Goal: Information Seeking & Learning: Compare options

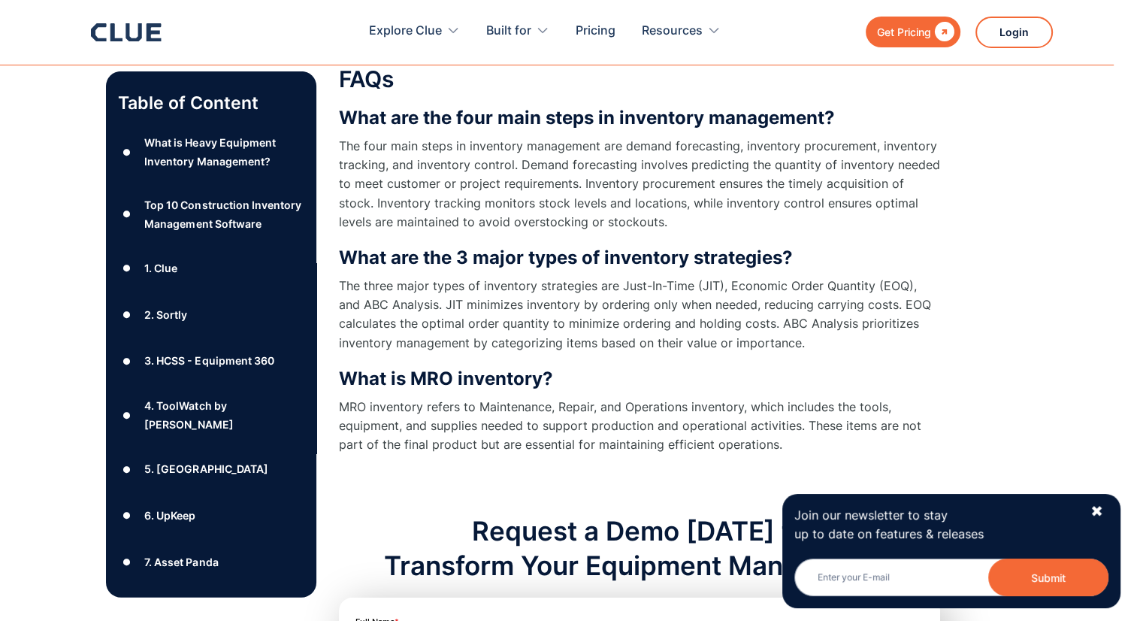
click at [166, 277] on div "1. Clue" at bounding box center [160, 268] width 33 height 19
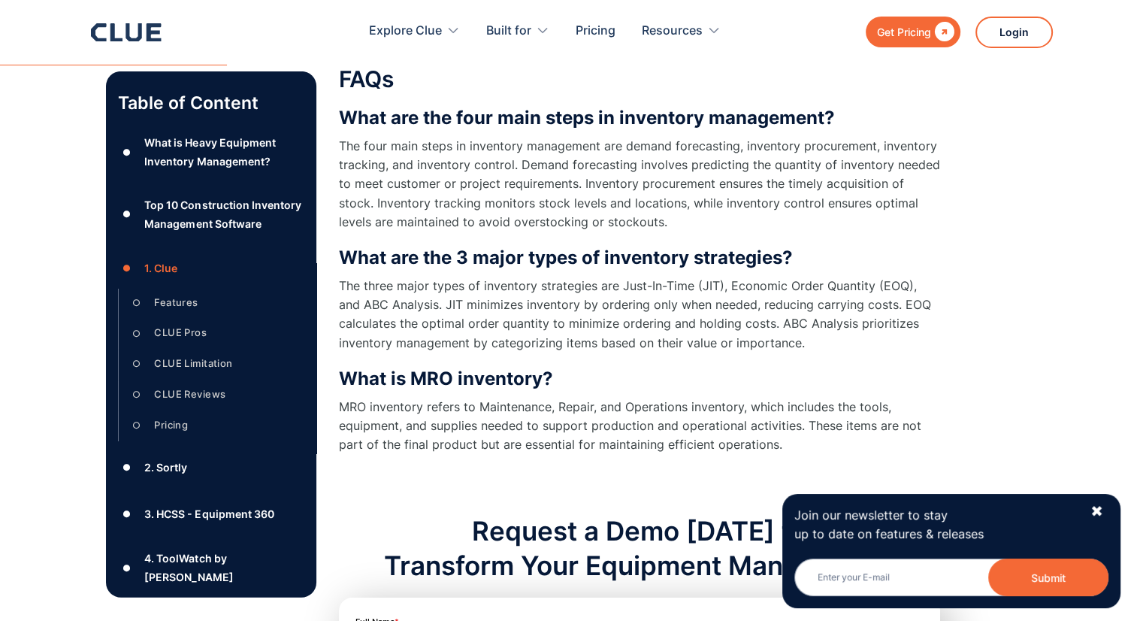
scroll to position [2075, 0]
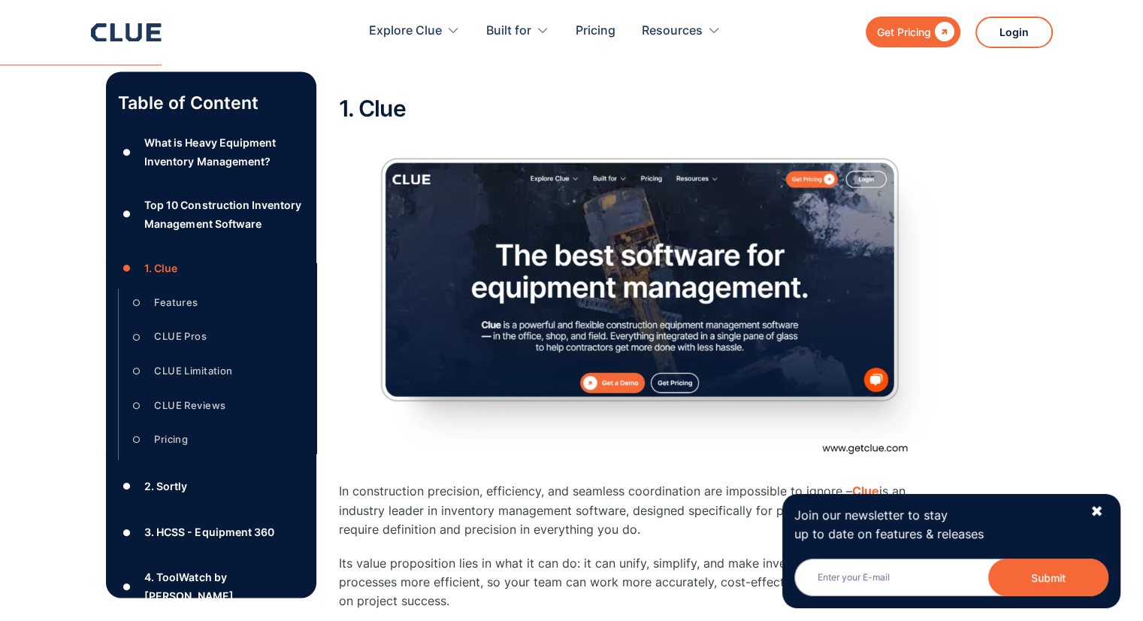
click at [169, 495] on div "2. Sortly" at bounding box center [165, 486] width 43 height 19
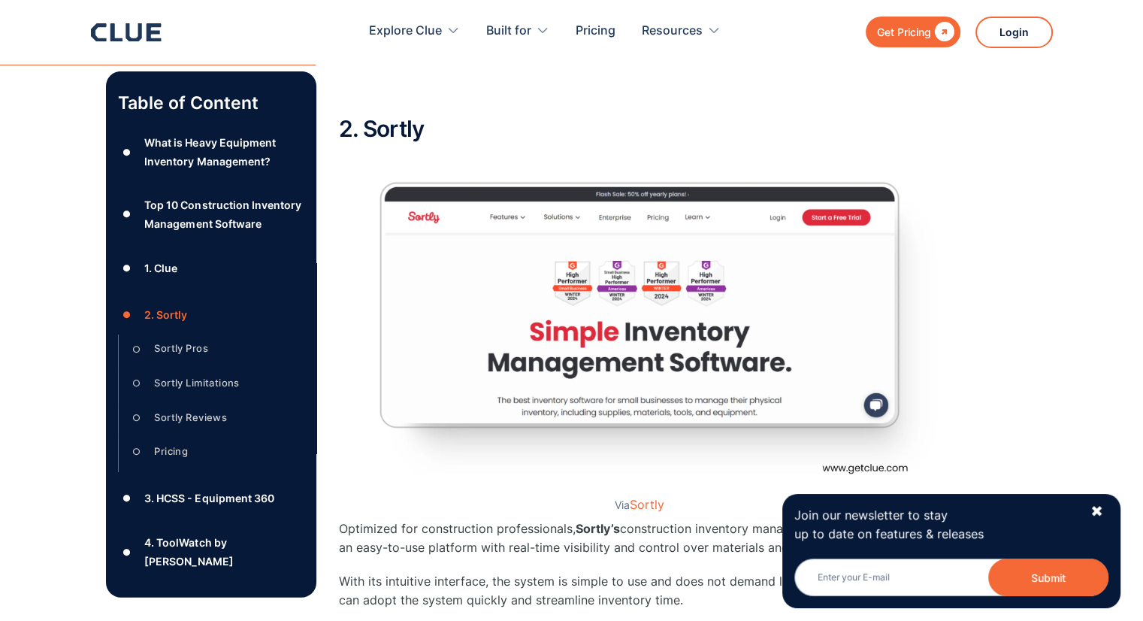
scroll to position [150, 0]
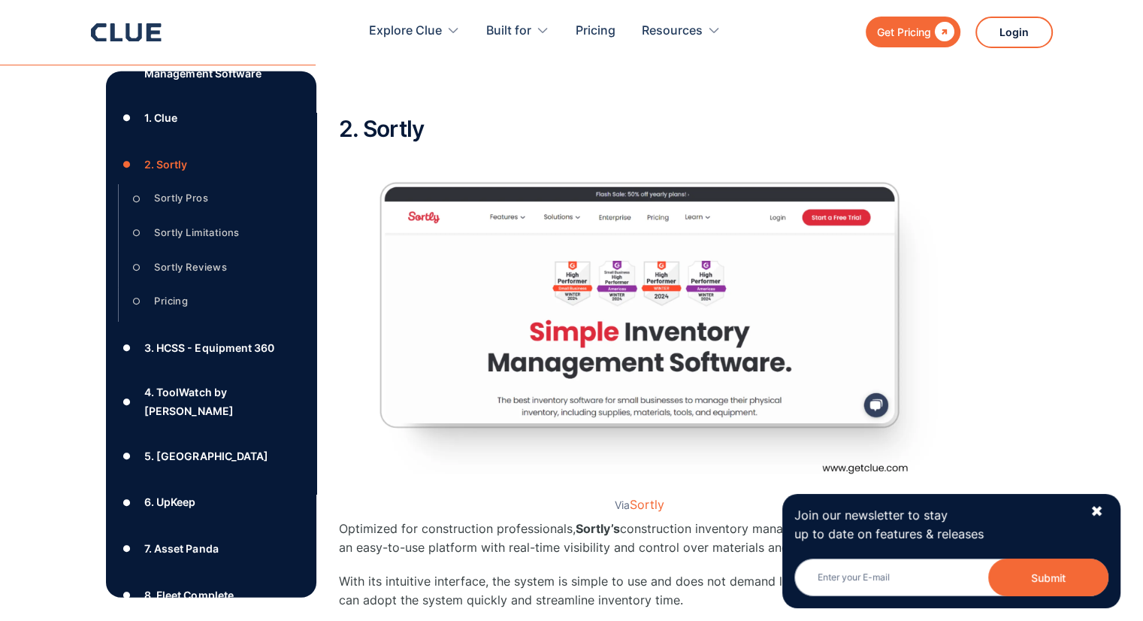
click at [226, 357] on div "3. HCSS - Equipment 360" at bounding box center [208, 347] width 129 height 19
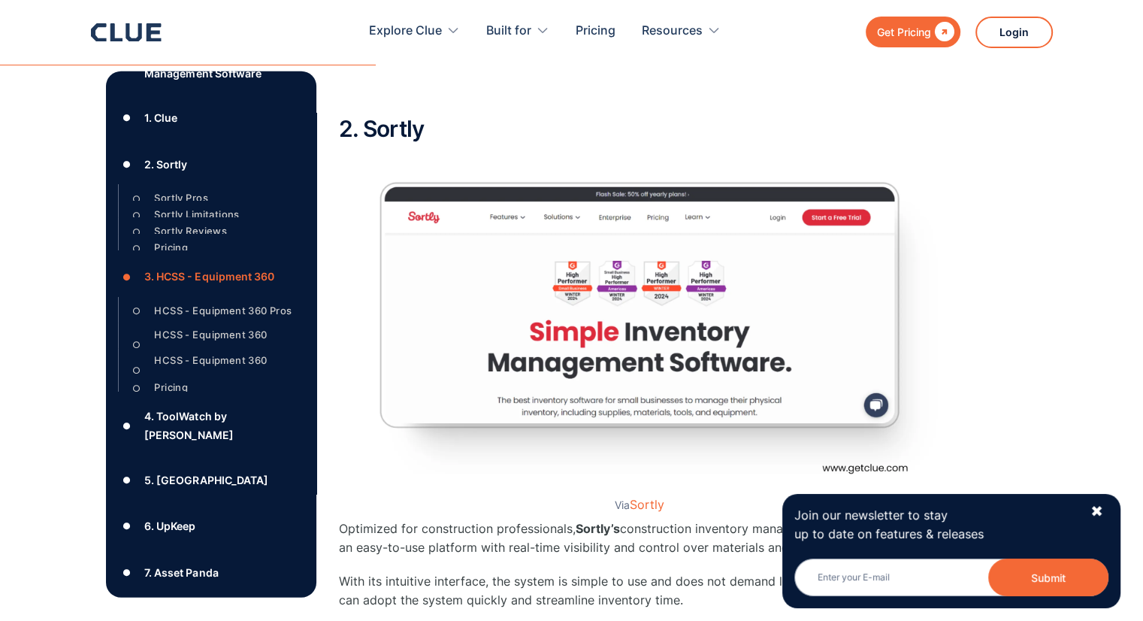
scroll to position [5337, 0]
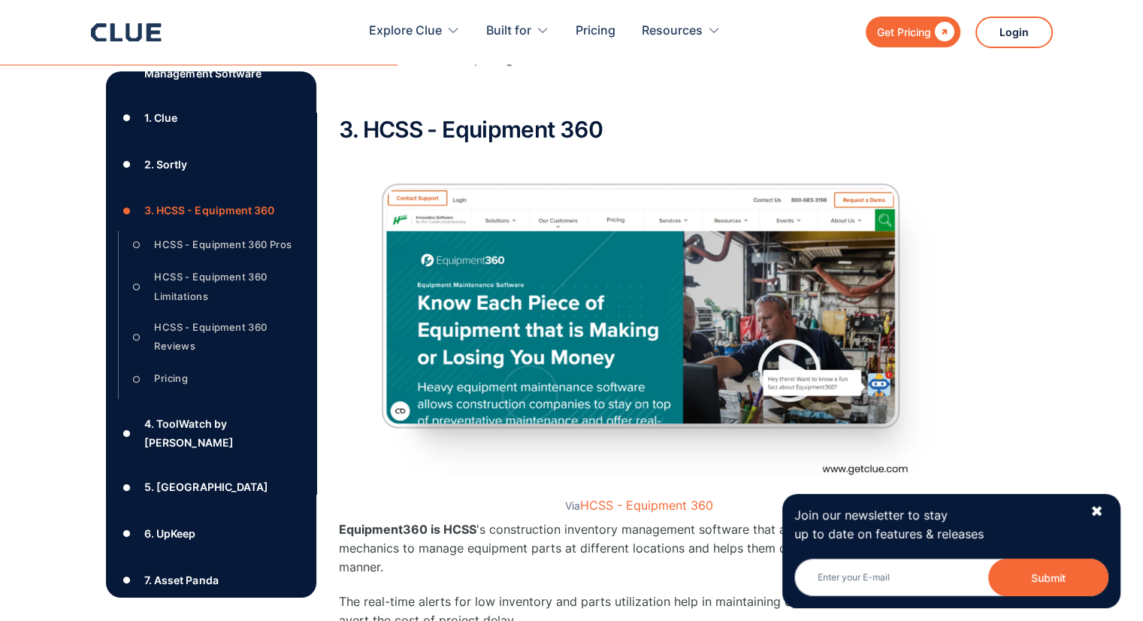
click at [190, 452] on div "4. ToolWatch by [PERSON_NAME]" at bounding box center [223, 433] width 159 height 38
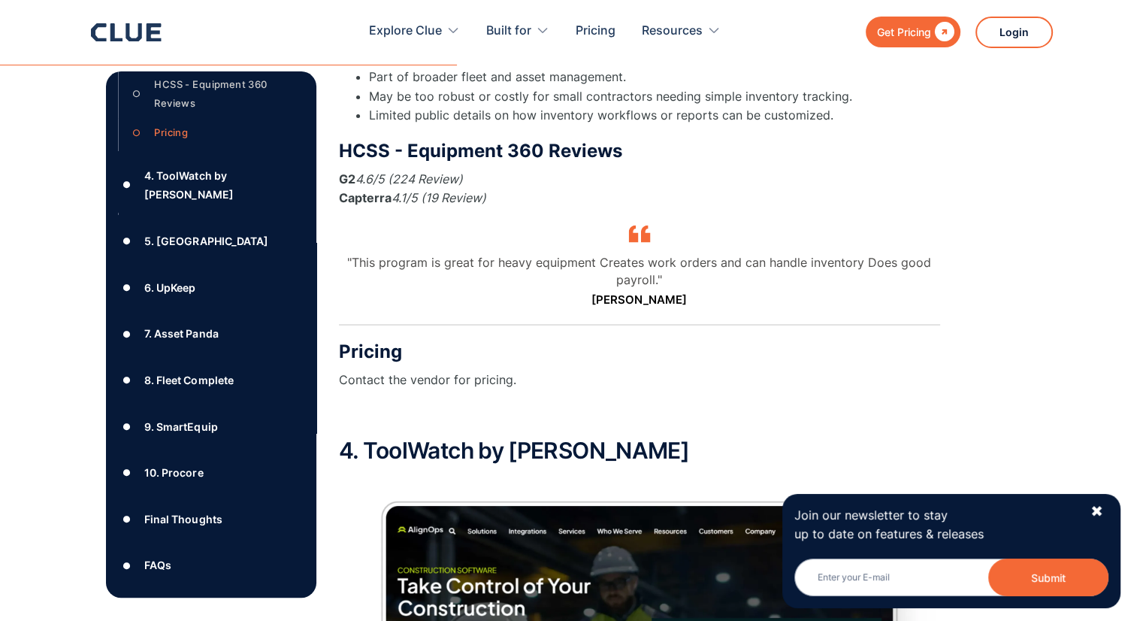
scroll to position [415, 0]
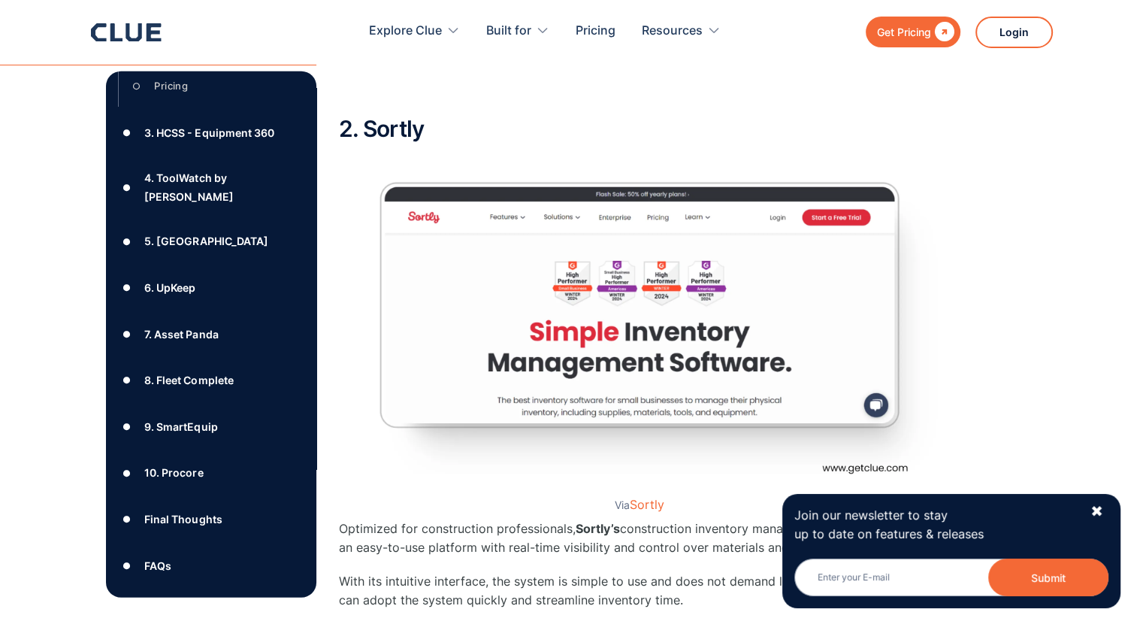
scroll to position [368, 0]
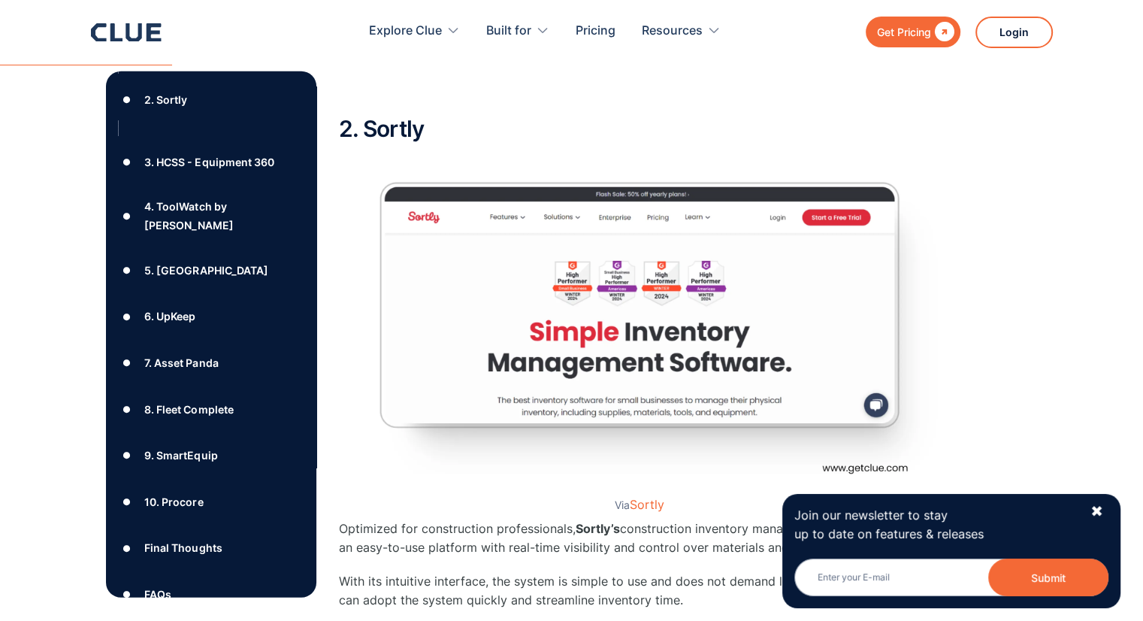
scroll to position [402, 0]
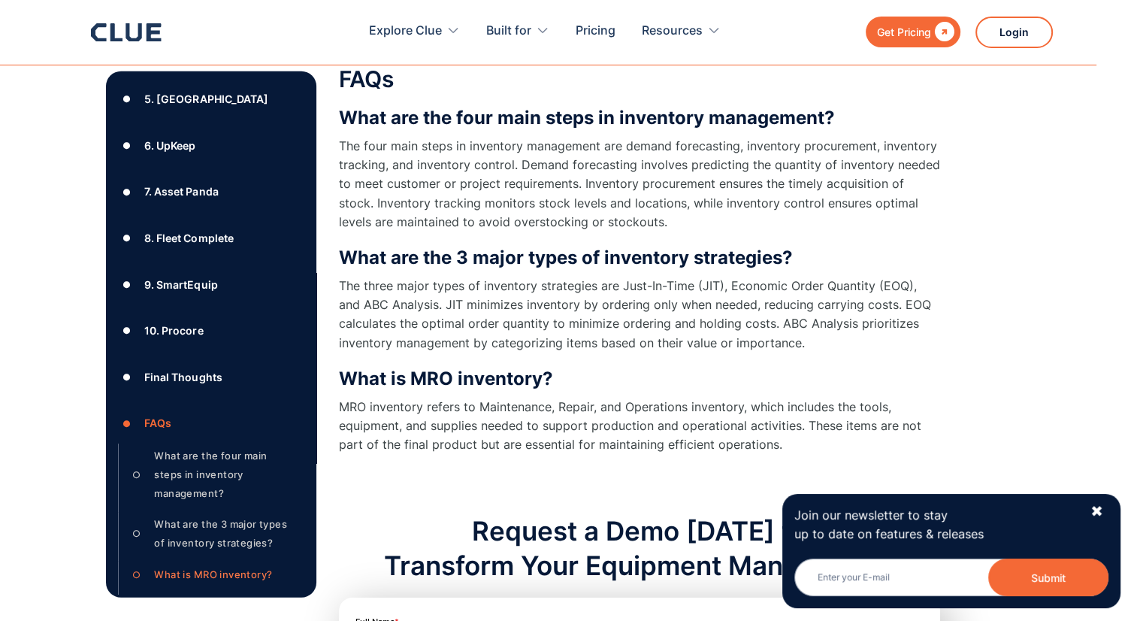
scroll to position [361, 0]
